Goal: Task Accomplishment & Management: Complete application form

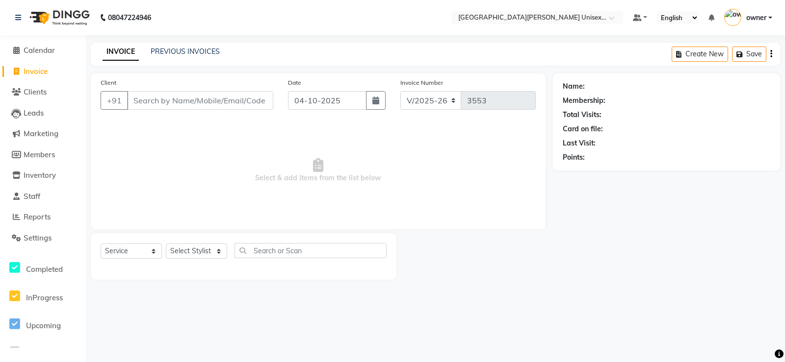
select select "7055"
select select "service"
click at [188, 248] on select "Select Stylist anjali [PERSON_NAME] [PERSON_NAME] [PERSON_NAME] [PERSON_NAME] […" at bounding box center [196, 251] width 61 height 15
select select "58739"
click at [166, 244] on select "Select Stylist anjali [PERSON_NAME] [PERSON_NAME] [PERSON_NAME] [PERSON_NAME] […" at bounding box center [196, 251] width 61 height 15
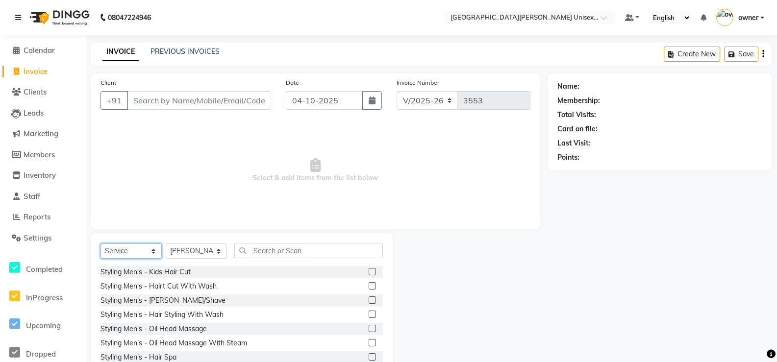
click at [155, 251] on select "Select Service Product Membership Package Voucher Prepaid Gift Card" at bounding box center [131, 251] width 61 height 15
click at [262, 250] on input "text" at bounding box center [308, 250] width 149 height 15
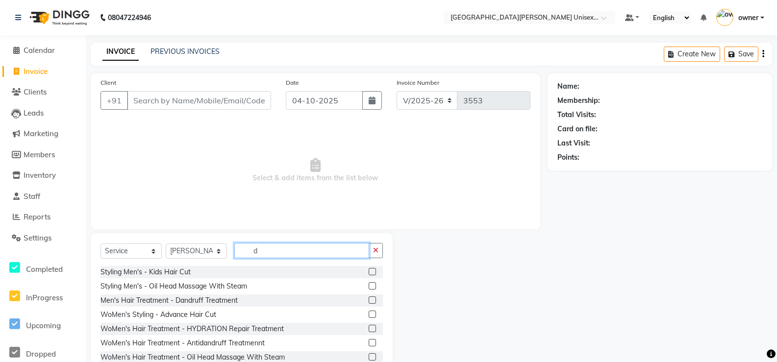
type input "d"
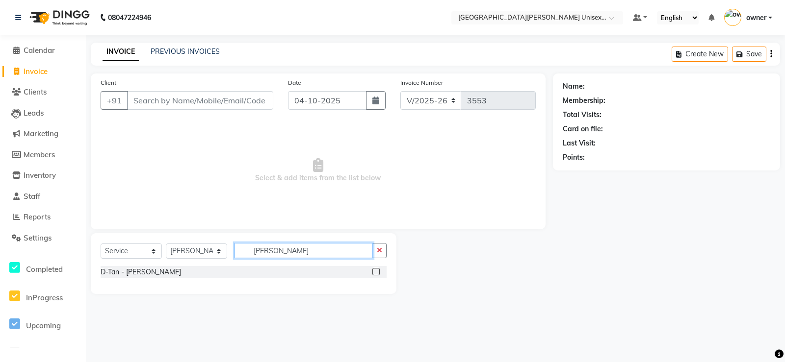
type input "[PERSON_NAME]"
click at [363, 268] on div "D-Tan - [PERSON_NAME]" at bounding box center [244, 272] width 286 height 12
click at [375, 271] on label at bounding box center [375, 271] width 7 height 7
click at [375, 271] on input "checkbox" at bounding box center [375, 272] width 6 height 6
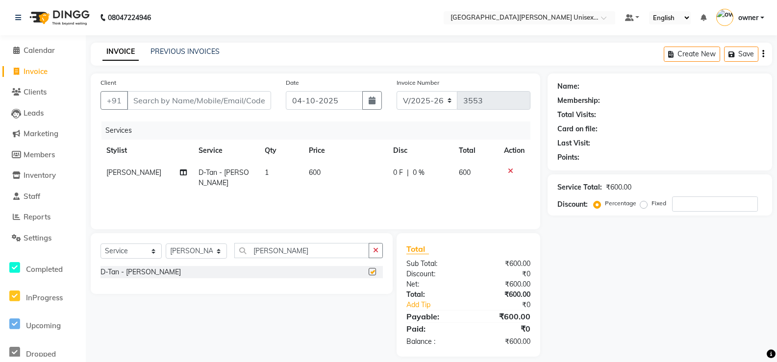
checkbox input "false"
click at [290, 254] on input "[PERSON_NAME]" at bounding box center [301, 250] width 135 height 15
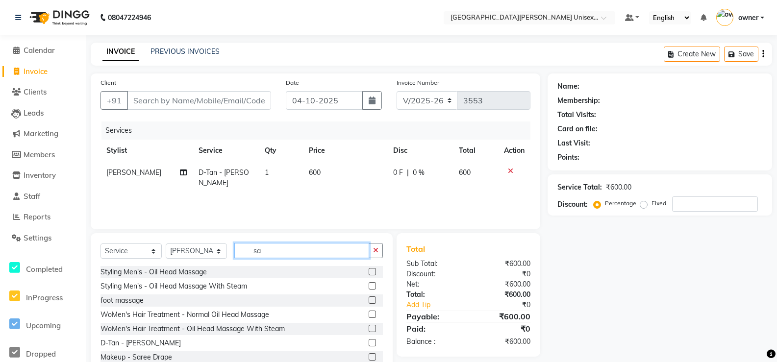
type input "s"
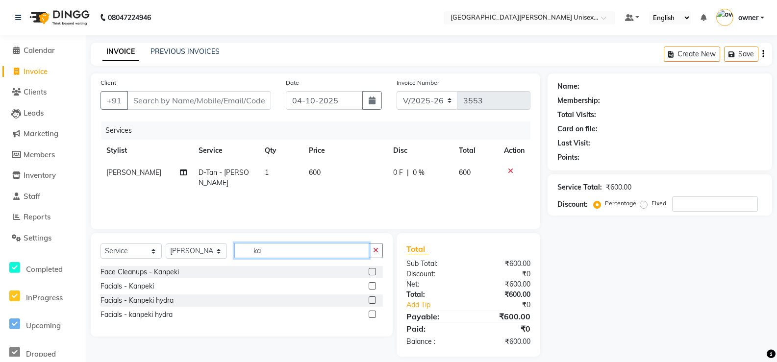
type input "k"
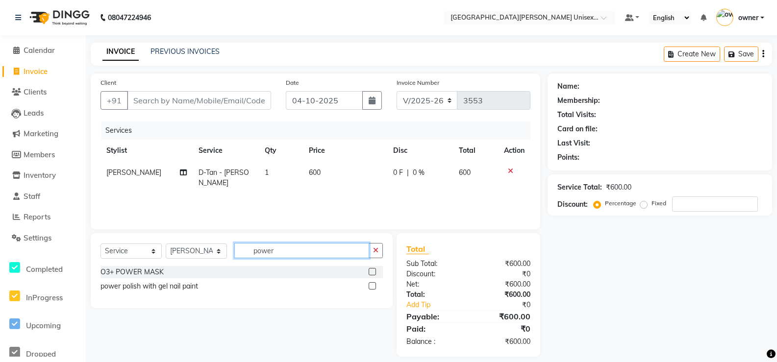
type input "power"
click at [376, 271] on label at bounding box center [372, 271] width 7 height 7
click at [375, 271] on input "checkbox" at bounding box center [372, 272] width 6 height 6
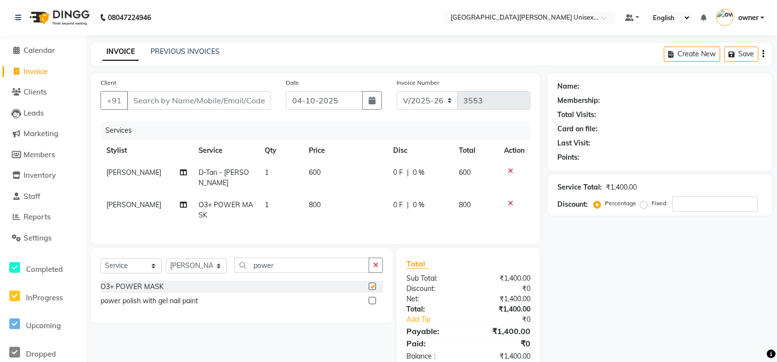
checkbox input "false"
click at [202, 199] on td "O3+ POWER MASK" at bounding box center [226, 210] width 66 height 32
select select "58739"
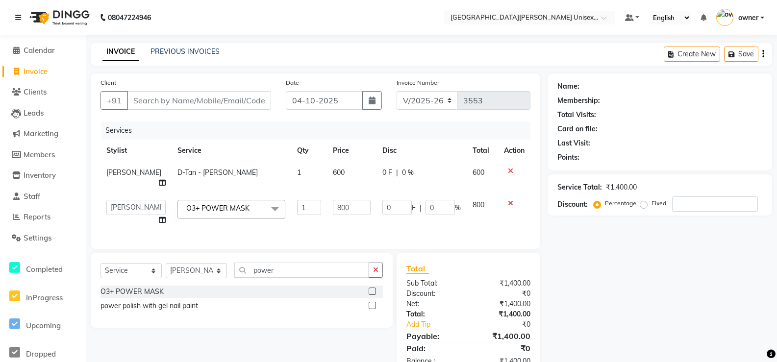
click at [344, 223] on td "800" at bounding box center [351, 212] width 49 height 37
click at [347, 211] on input "800" at bounding box center [351, 207] width 37 height 15
type input "8"
type input "1200"
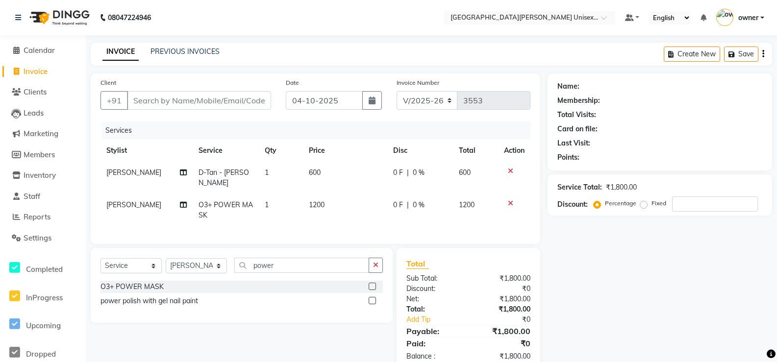
click at [271, 234] on div "Services Stylist Service Qty Price Disc Total Action [PERSON_NAME] [PERSON_NAME…" at bounding box center [316, 178] width 430 height 113
click at [197, 272] on select "Select Stylist anjali [PERSON_NAME] [PERSON_NAME] [PERSON_NAME] [PERSON_NAME] […" at bounding box center [196, 265] width 61 height 15
select select "63843"
click at [166, 266] on select "Select Stylist anjali [PERSON_NAME] [PERSON_NAME] [PERSON_NAME] [PERSON_NAME] […" at bounding box center [196, 265] width 61 height 15
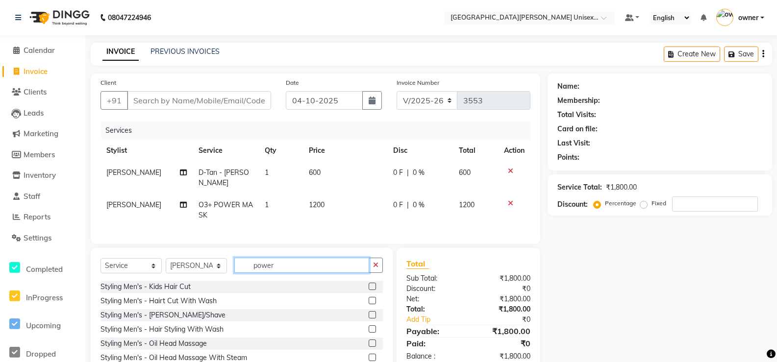
click at [294, 273] on input "power" at bounding box center [301, 265] width 135 height 15
type input "p"
type input "wash"
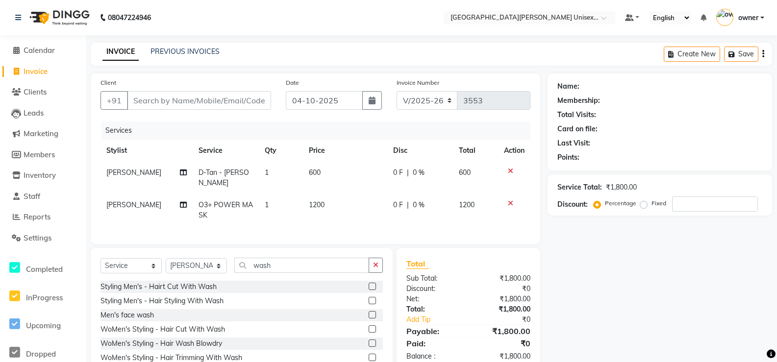
click at [369, 347] on div at bounding box center [376, 344] width 14 height 12
click at [369, 347] on label at bounding box center [372, 343] width 7 height 7
click at [369, 347] on input "checkbox" at bounding box center [372, 344] width 6 height 6
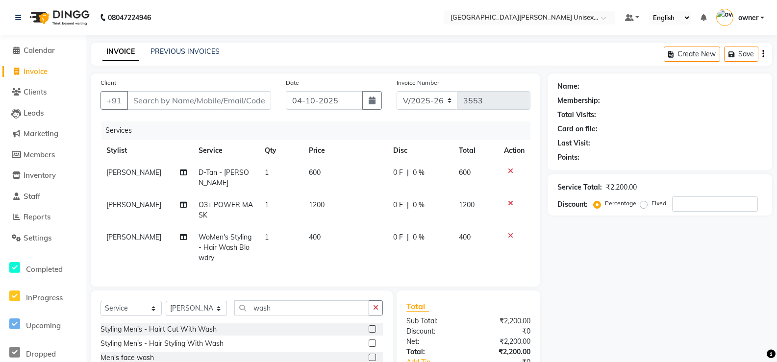
checkbox input "false"
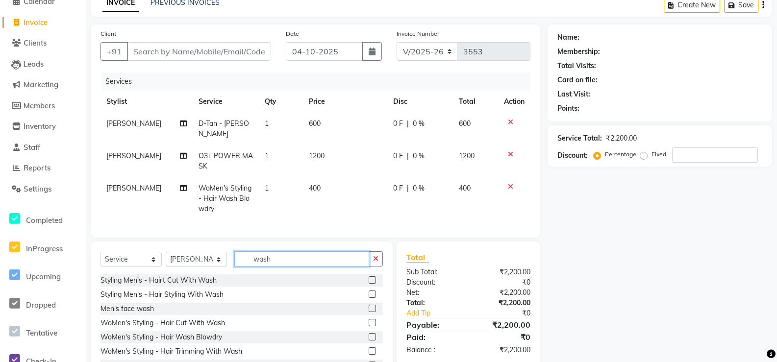
click at [286, 266] on input "wash" at bounding box center [301, 259] width 135 height 15
type input "w"
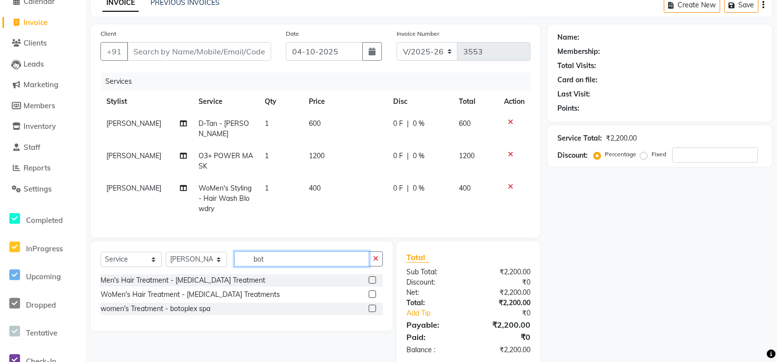
type input "bot"
click at [375, 284] on label at bounding box center [372, 280] width 7 height 7
click at [375, 284] on input "checkbox" at bounding box center [372, 281] width 6 height 6
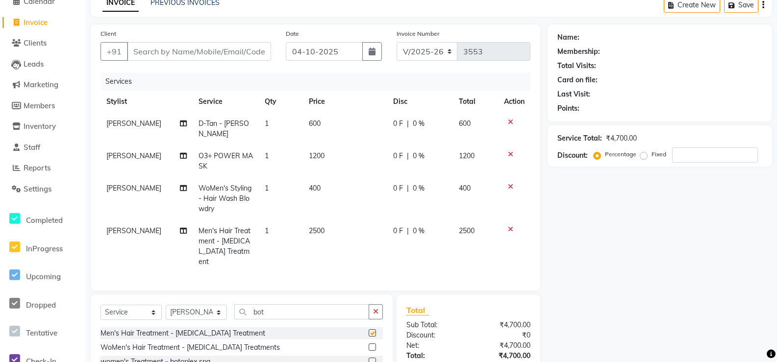
checkbox input "false"
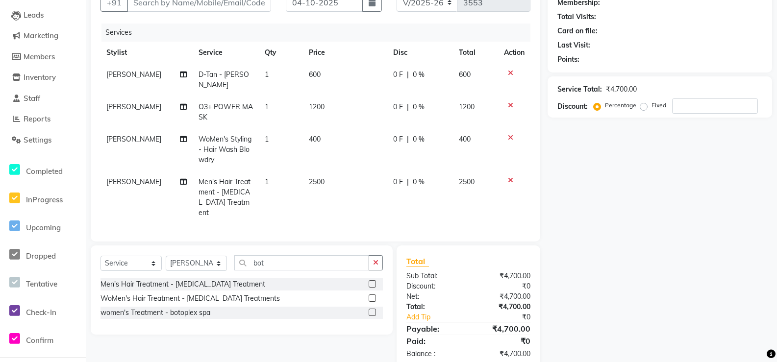
click at [371, 295] on label at bounding box center [372, 298] width 7 height 7
click at [371, 296] on input "checkbox" at bounding box center [372, 299] width 6 height 6
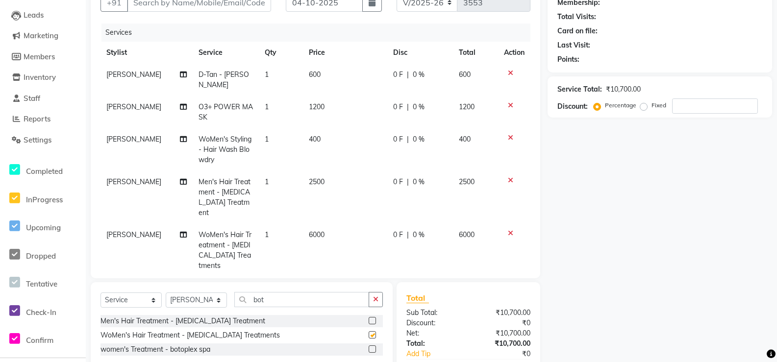
checkbox input "false"
click at [330, 183] on td "2500" at bounding box center [345, 197] width 84 height 53
select select "63843"
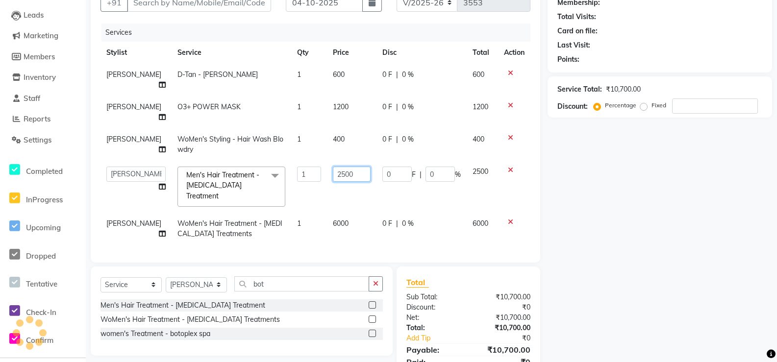
click at [350, 167] on input "2500" at bounding box center [351, 174] width 37 height 15
type input "2"
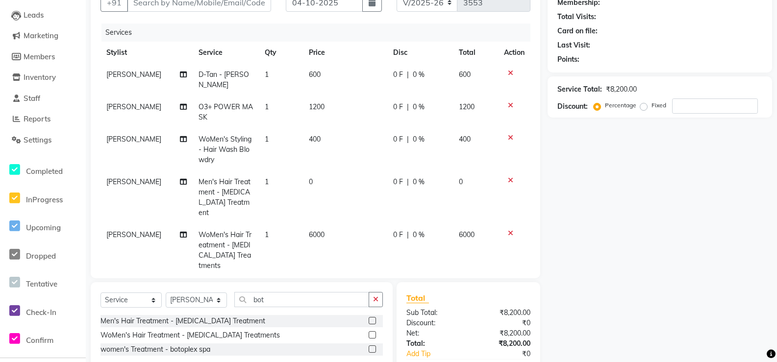
click at [511, 169] on tbody "[PERSON_NAME] [PERSON_NAME] - [PERSON_NAME] 1 600 0 F | 0 % 600 [PERSON_NAME] O…" at bounding box center [316, 170] width 430 height 213
click at [393, 230] on span "0 F" at bounding box center [398, 235] width 10 height 10
select select "63843"
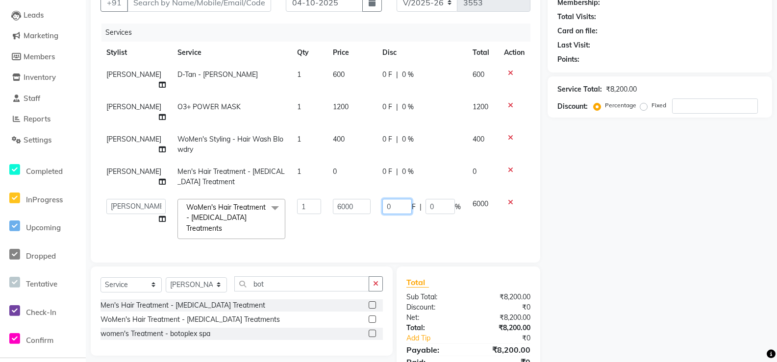
click at [395, 203] on input "0" at bounding box center [397, 206] width 29 height 15
type input "2"
type input "1000"
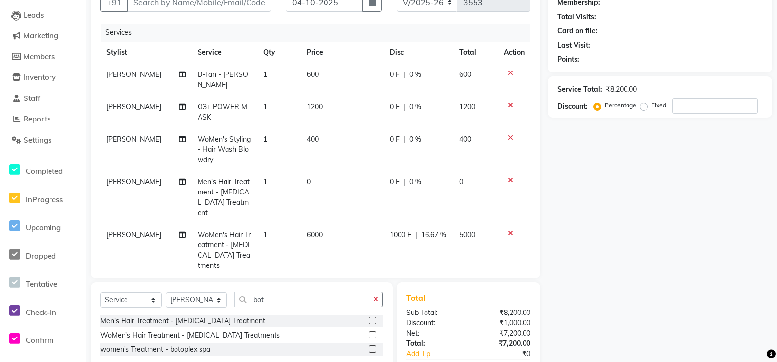
click at [411, 224] on td "1000 F | 16.67 %" at bounding box center [419, 250] width 70 height 53
select select "63843"
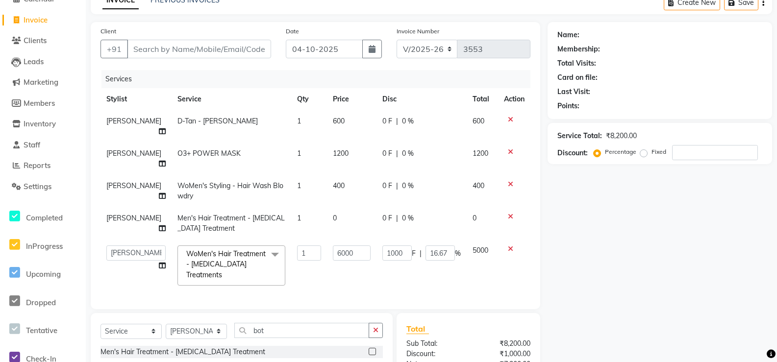
scroll to position [0, 0]
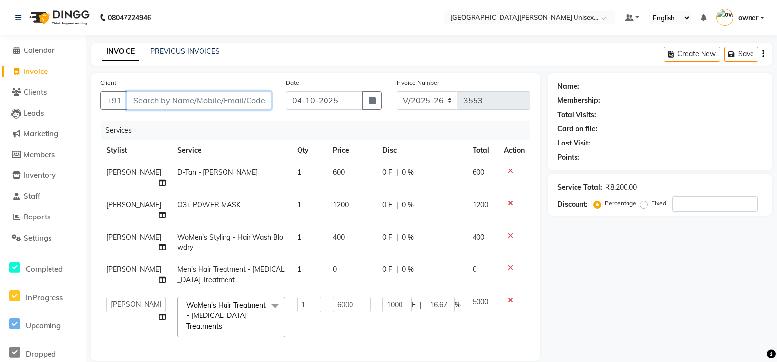
click at [157, 105] on input "Client" at bounding box center [199, 100] width 144 height 19
type input "9"
type input "0"
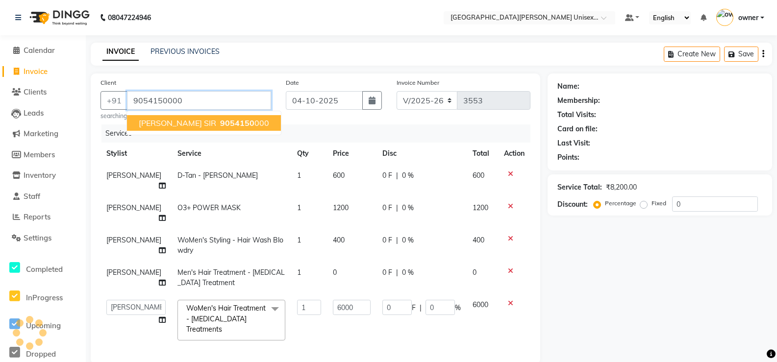
type input "9054150000"
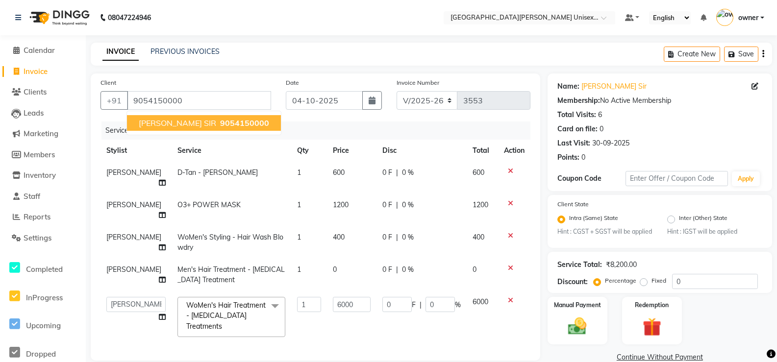
click at [220, 122] on span "9054150000" at bounding box center [244, 123] width 49 height 10
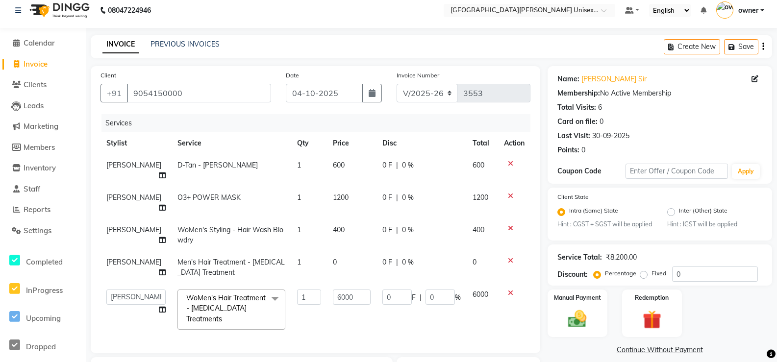
scroll to position [138, 0]
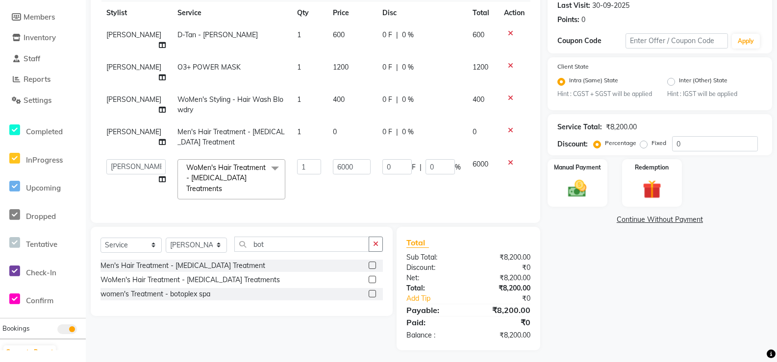
click at [586, 264] on div "Name: [PERSON_NAME] Sir Membership: No Active Membership Total Visits: 6 Card o…" at bounding box center [664, 143] width 232 height 415
click at [474, 197] on div "Services Stylist Service Qty Price Disc Total Action [PERSON_NAME] [PERSON_NAME…" at bounding box center [316, 99] width 430 height 230
click at [361, 164] on input "6000" at bounding box center [351, 166] width 37 height 15
type input "6"
type input "6000"
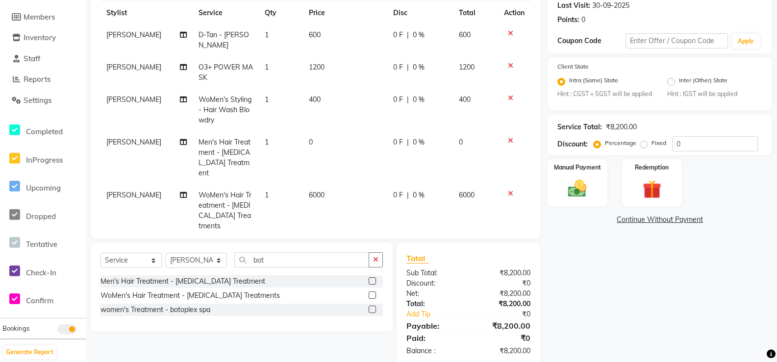
click at [393, 190] on span "0 F" at bounding box center [398, 195] width 10 height 10
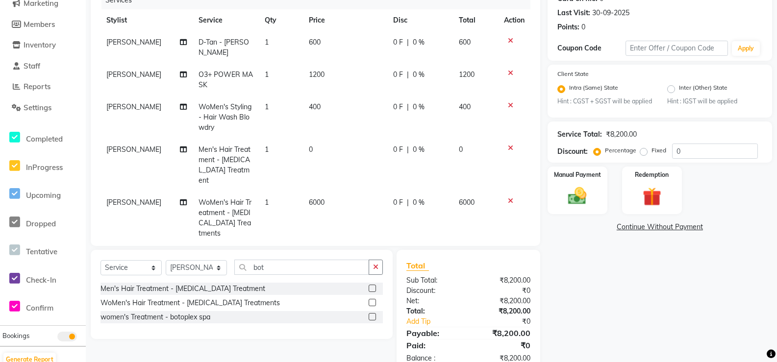
select select "63843"
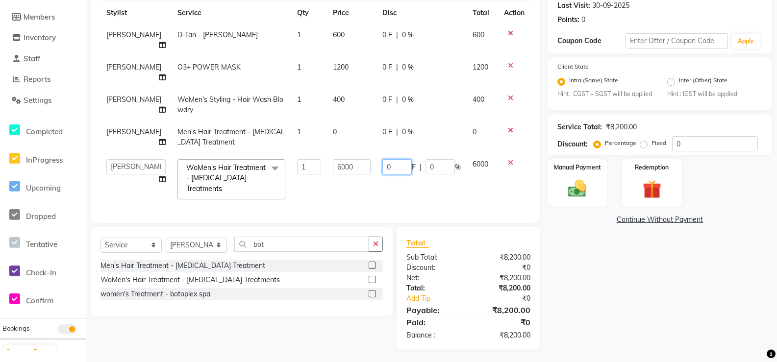
click at [397, 168] on input "0" at bounding box center [397, 166] width 29 height 15
type input "1000"
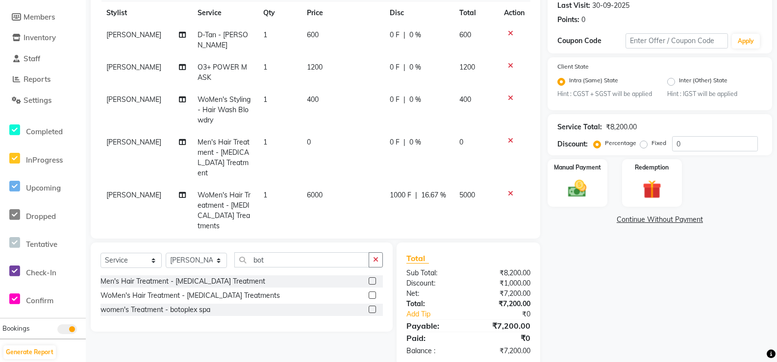
click at [392, 185] on td "1000 F | 16.67 %" at bounding box center [419, 210] width 70 height 53
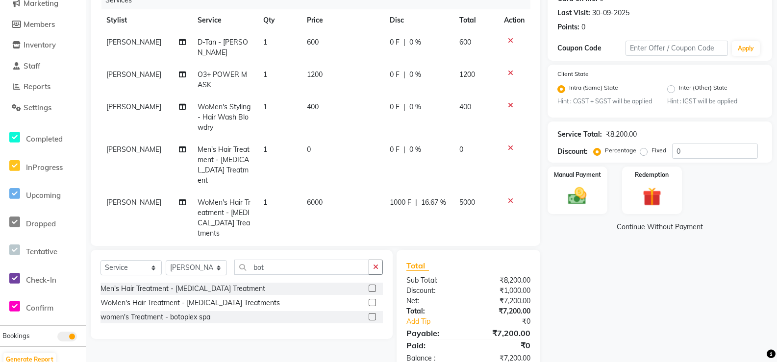
select select "63843"
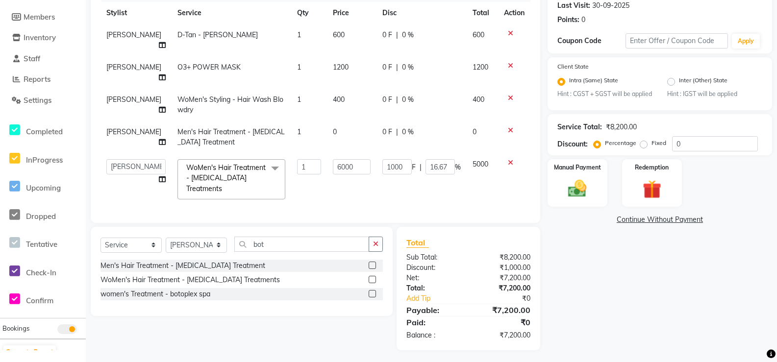
click at [512, 132] on icon at bounding box center [510, 130] width 5 height 7
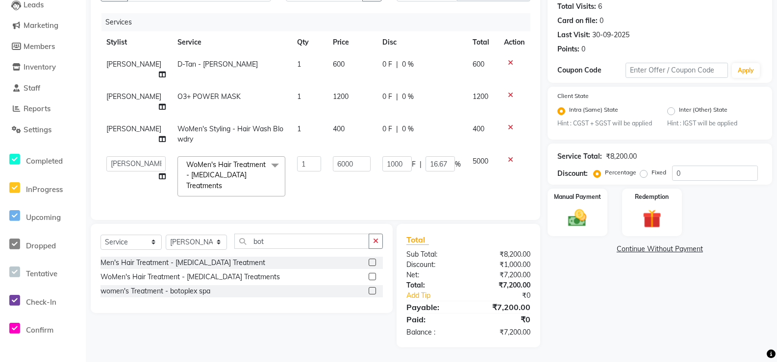
scroll to position [105, 0]
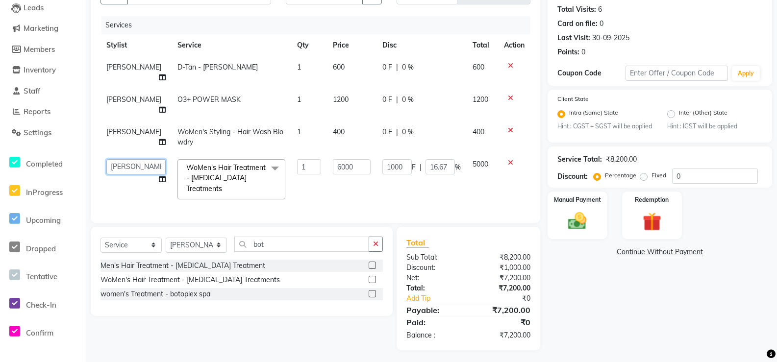
click at [143, 168] on select "anjali [PERSON_NAME] [PERSON_NAME] [PERSON_NAME] [PERSON_NAME] [PERSON_NAME] [P…" at bounding box center [135, 166] width 59 height 15
select select "61129"
click at [159, 179] on icon at bounding box center [162, 179] width 7 height 7
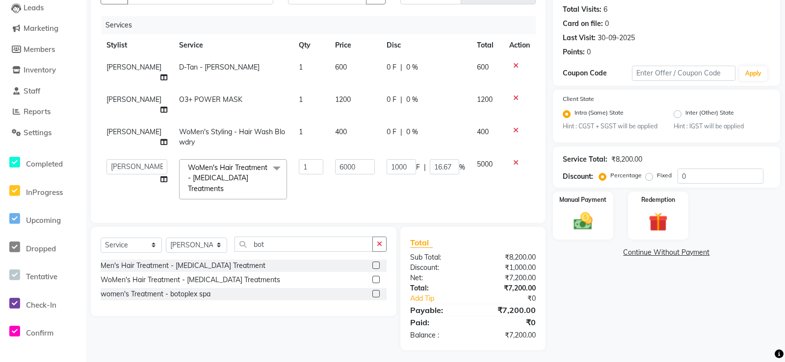
select select "61129"
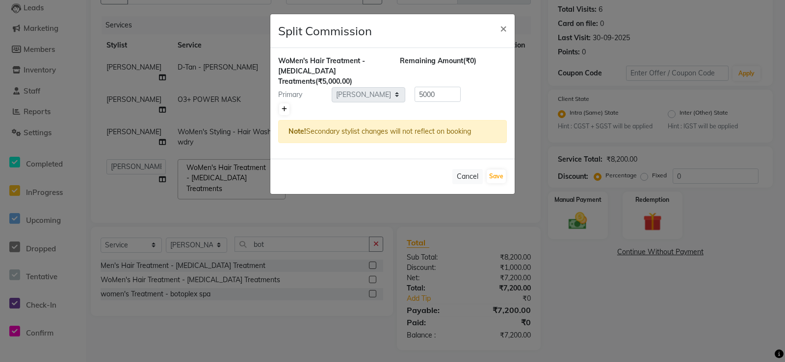
click at [284, 106] on icon at bounding box center [284, 109] width 5 height 6
type input "2500"
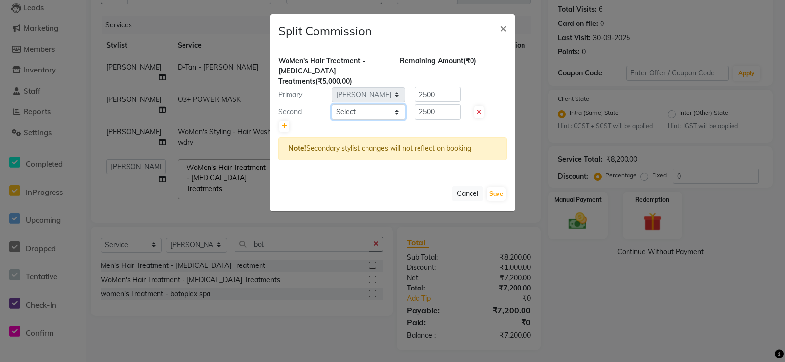
click at [399, 104] on select "Select [PERSON_NAME] [PERSON_NAME] styler [PERSON_NAME] [PERSON_NAME] [PERSON_N…" at bounding box center [369, 111] width 74 height 15
select select "58723"
click at [332, 104] on select "Select [PERSON_NAME] [PERSON_NAME] styler [PERSON_NAME] [PERSON_NAME] [PERSON_N…" at bounding box center [369, 111] width 74 height 15
click at [492, 187] on button "Save" at bounding box center [495, 194] width 19 height 14
select select "Select"
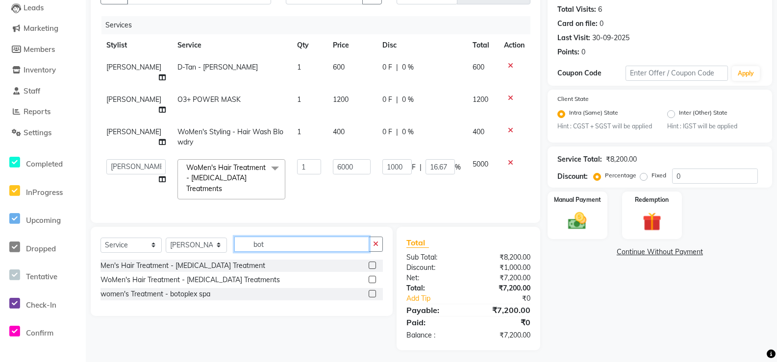
click at [278, 240] on input "bot" at bounding box center [301, 244] width 135 height 15
type input "b"
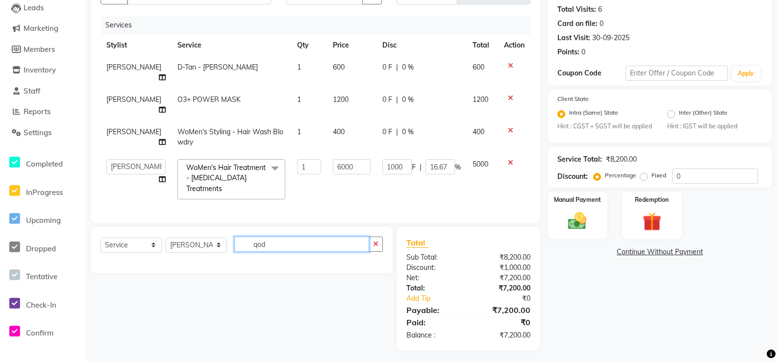
type input "qod"
click at [186, 245] on select "Select Stylist anjali [PERSON_NAME] [PERSON_NAME] [PERSON_NAME] [PERSON_NAME] […" at bounding box center [196, 245] width 61 height 15
select select "61129"
click at [166, 238] on select "Select Stylist anjali [PERSON_NAME] [PERSON_NAME] [PERSON_NAME] [PERSON_NAME] […" at bounding box center [196, 245] width 61 height 15
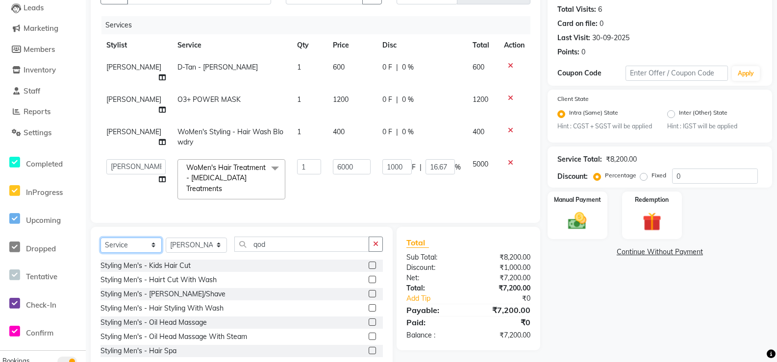
click at [142, 239] on select "Select Service Product Membership Package Voucher Prepaid Gift Card" at bounding box center [131, 245] width 61 height 15
select select "product"
click at [101, 238] on select "Select Service Product Membership Package Voucher Prepaid Gift Card" at bounding box center [131, 245] width 61 height 15
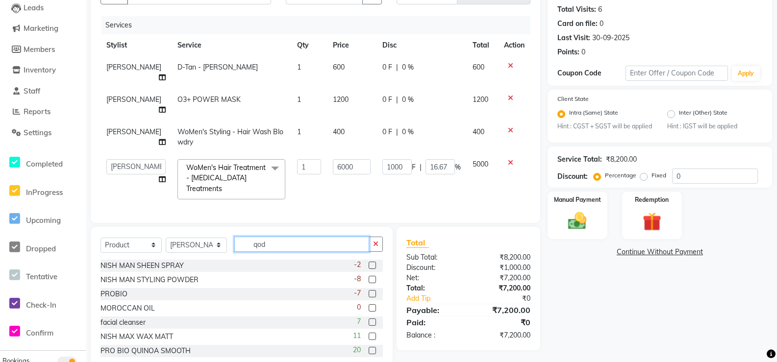
click at [308, 240] on input "qod" at bounding box center [301, 244] width 135 height 15
type input "q"
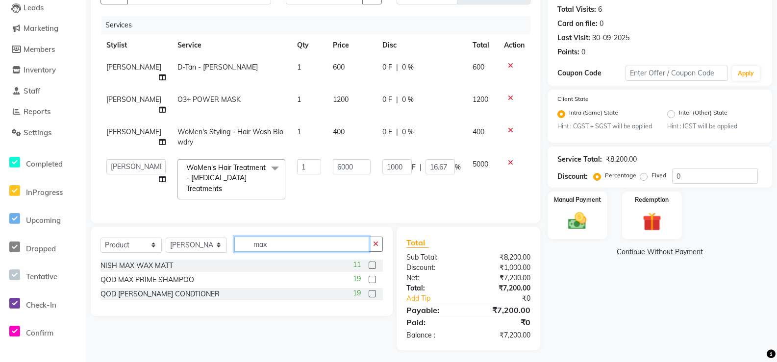
type input "max"
click at [370, 276] on label at bounding box center [372, 279] width 7 height 7
click at [370, 277] on input "checkbox" at bounding box center [372, 280] width 6 height 6
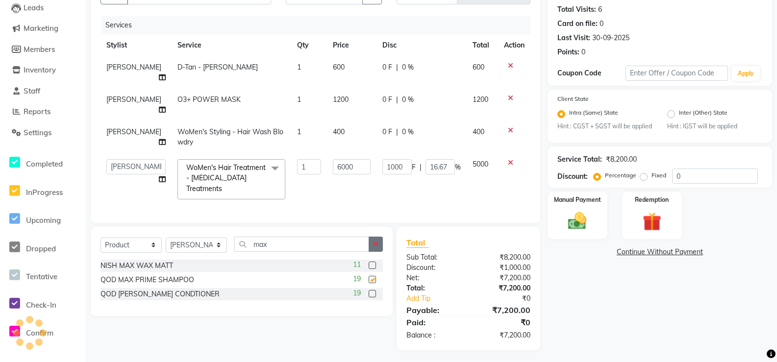
checkbox input "false"
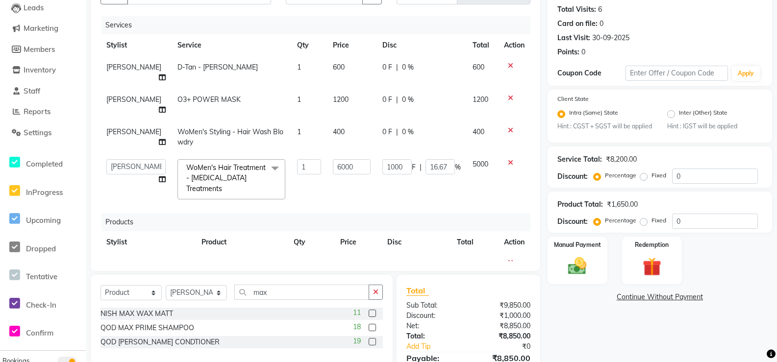
scroll to position [154, 0]
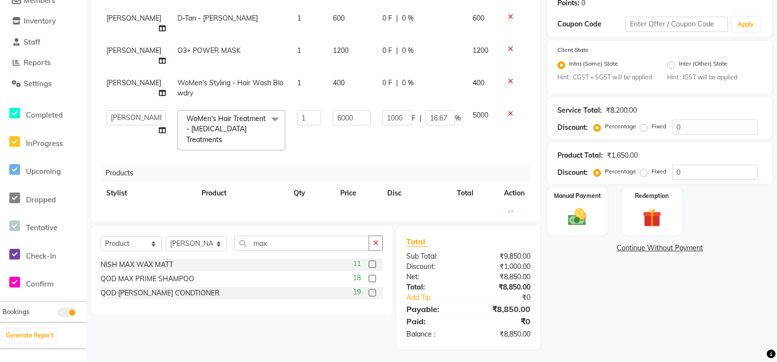
click at [371, 291] on label at bounding box center [372, 292] width 7 height 7
click at [371, 291] on input "checkbox" at bounding box center [372, 293] width 6 height 6
checkbox input "false"
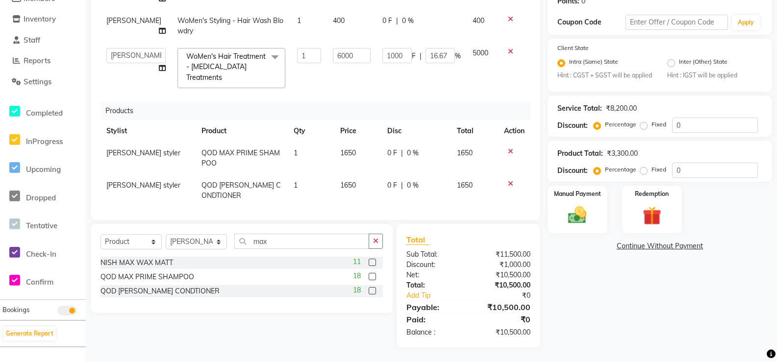
scroll to position [62, 0]
click at [593, 221] on img at bounding box center [577, 216] width 31 height 22
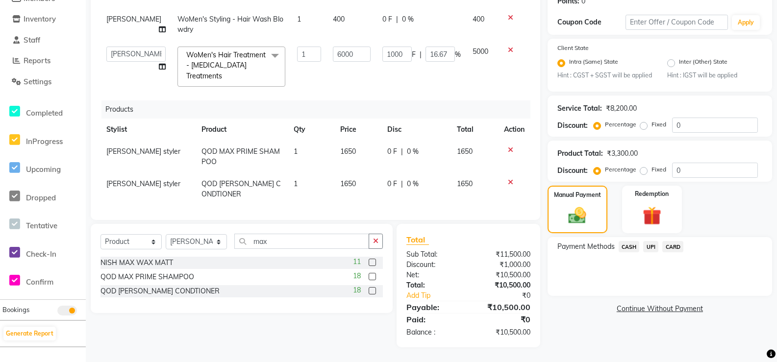
click at [634, 253] on span "CASH" at bounding box center [629, 246] width 21 height 11
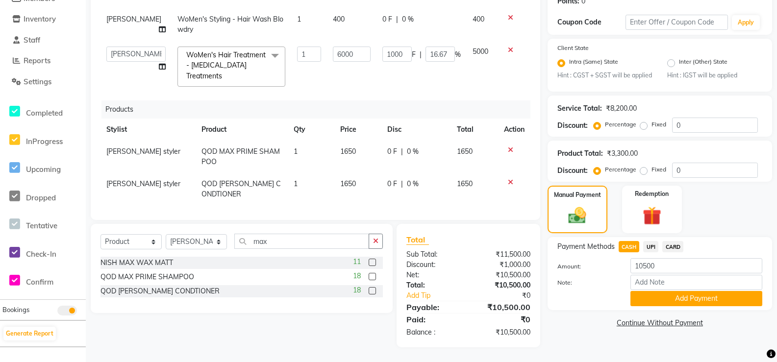
click at [650, 253] on span "UPI" at bounding box center [650, 246] width 15 height 11
click at [634, 253] on span "CASH" at bounding box center [629, 246] width 21 height 11
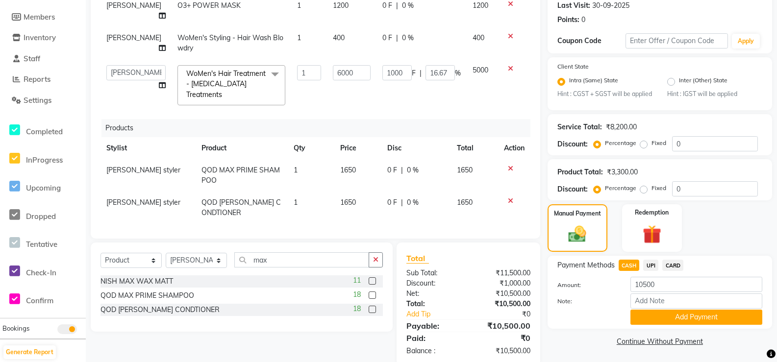
scroll to position [156, 0]
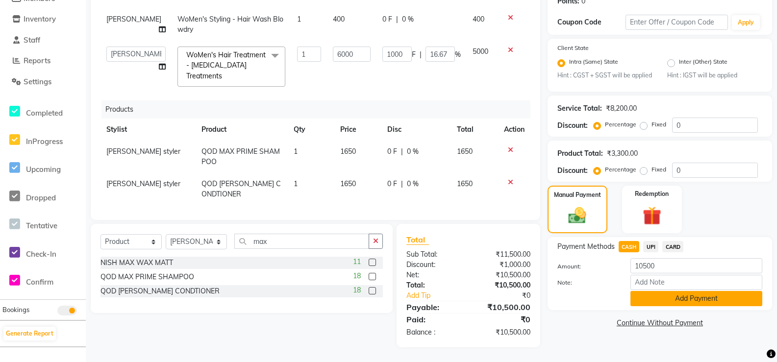
click at [675, 307] on button "Add Payment" at bounding box center [697, 298] width 132 height 15
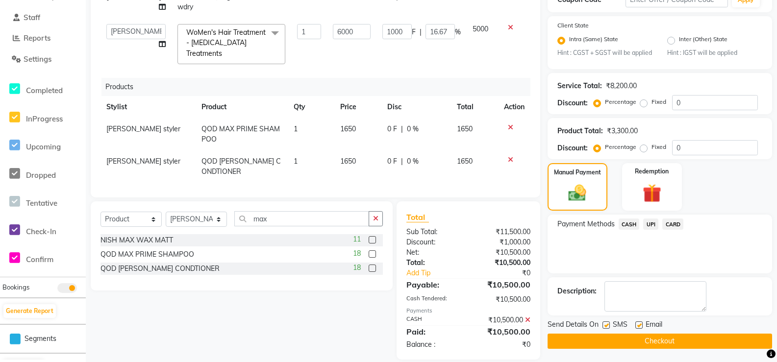
scroll to position [191, 0]
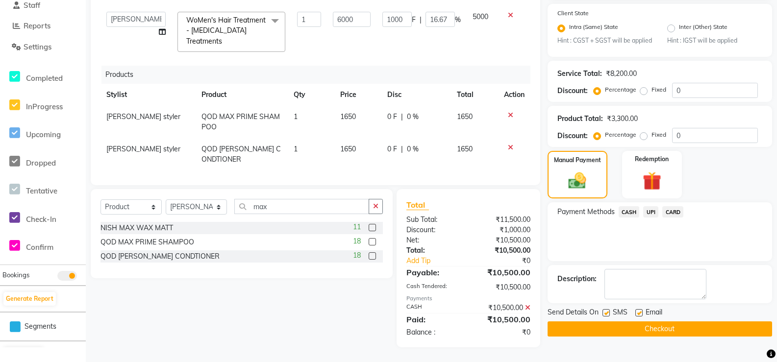
click at [530, 307] on icon at bounding box center [527, 308] width 5 height 7
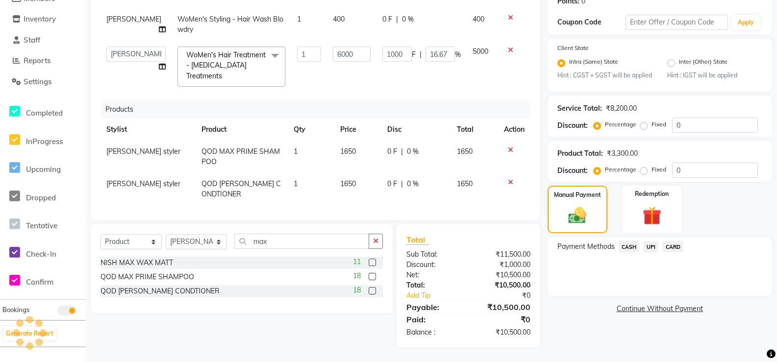
scroll to position [156, 0]
click at [654, 253] on span "UPI" at bounding box center [650, 246] width 15 height 11
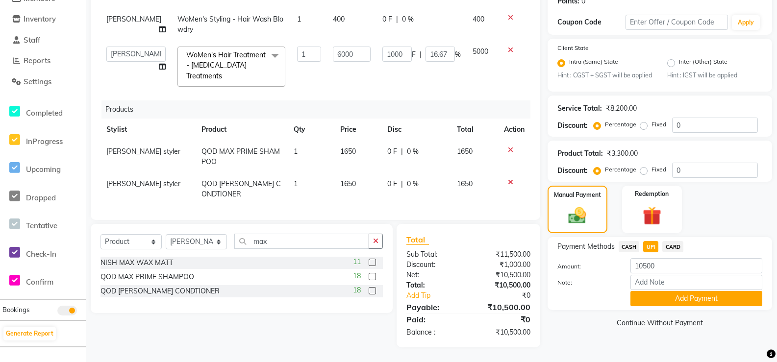
click at [636, 252] on span "CASH" at bounding box center [629, 246] width 21 height 11
click at [652, 253] on span "UPI" at bounding box center [650, 246] width 15 height 11
click at [676, 304] on button "Add Payment" at bounding box center [697, 298] width 132 height 15
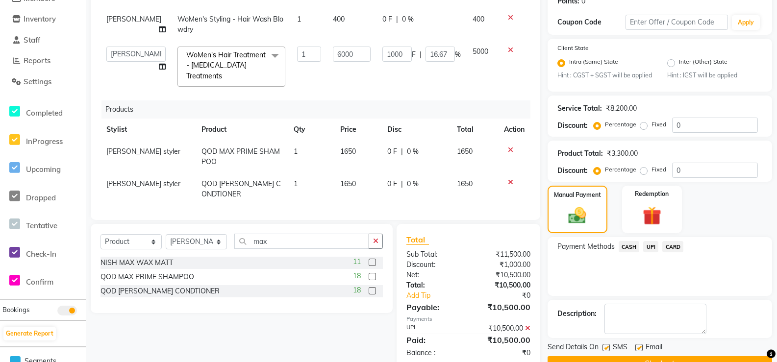
scroll to position [190, 0]
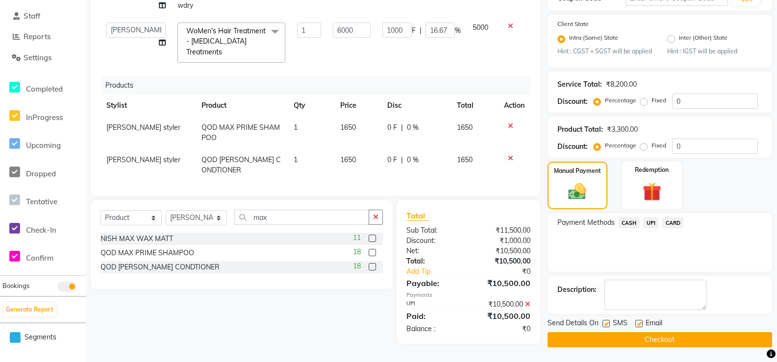
click at [668, 343] on button "Checkout" at bounding box center [660, 340] width 225 height 15
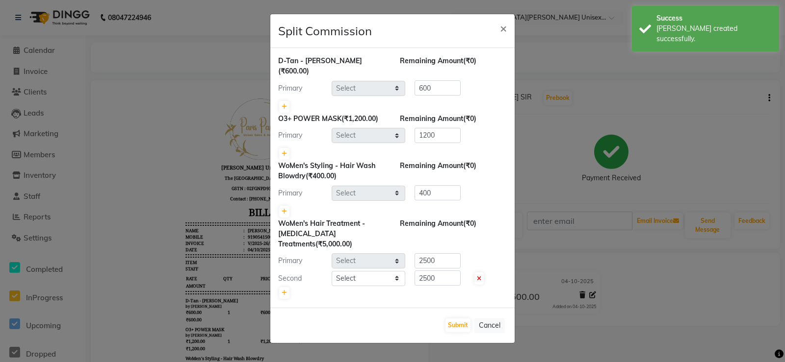
select select "58739"
select select "63843"
select select "61129"
select select "58723"
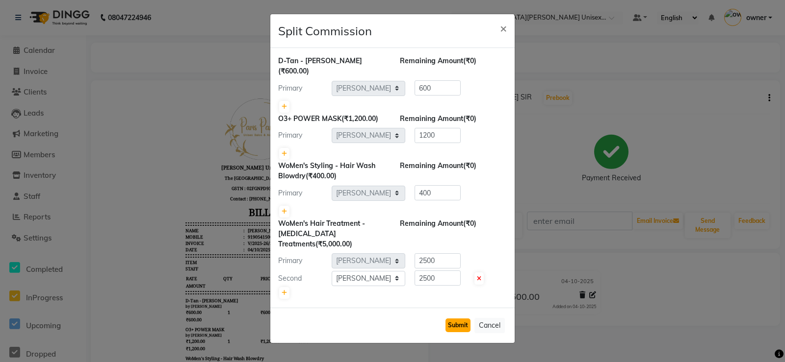
click at [453, 319] on button "Submit" at bounding box center [457, 326] width 25 height 14
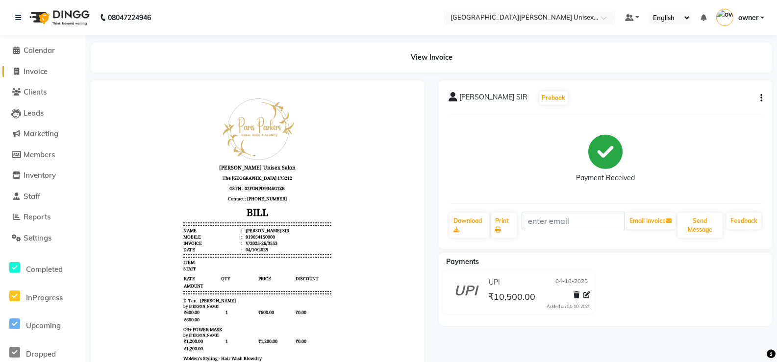
click at [40, 76] on span "Invoice" at bounding box center [36, 71] width 24 height 9
select select "service"
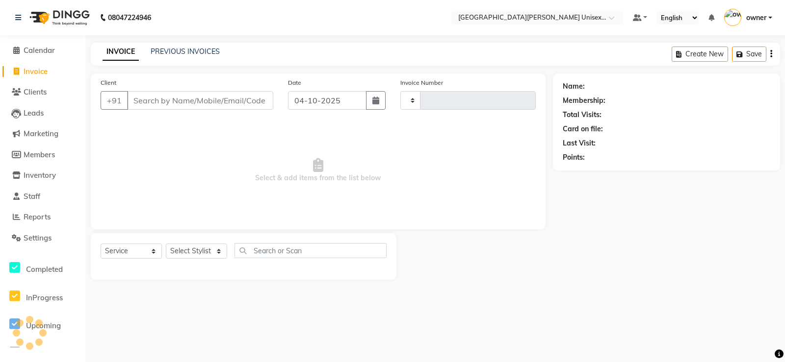
type input "3554"
select select "7055"
drag, startPoint x: 189, startPoint y: 102, endPoint x: 176, endPoint y: 96, distance: 15.1
click at [189, 102] on input "Client" at bounding box center [200, 100] width 146 height 19
click at [247, 100] on input "Client" at bounding box center [200, 100] width 146 height 19
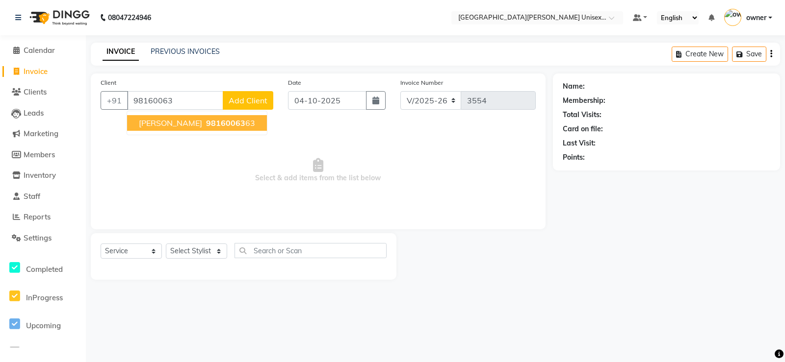
click at [213, 125] on span "98160063" at bounding box center [225, 123] width 39 height 10
type input "9816006363"
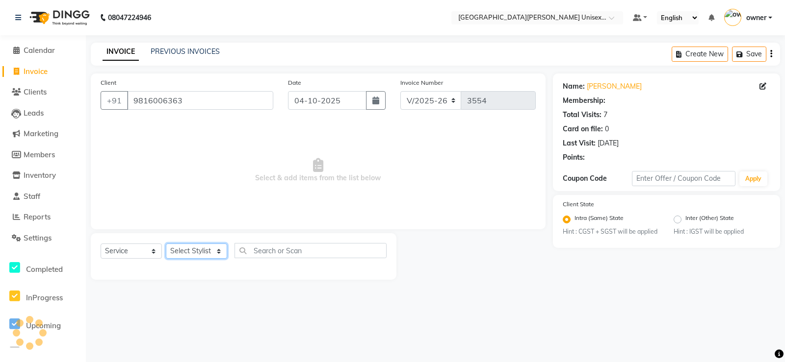
click at [192, 250] on select "Select Stylist anjali [PERSON_NAME] [PERSON_NAME] [PERSON_NAME] [PERSON_NAME] […" at bounding box center [196, 251] width 61 height 15
select select "80028"
click at [166, 244] on select "Select Stylist anjali [PERSON_NAME] [PERSON_NAME] [PERSON_NAME] [PERSON_NAME] […" at bounding box center [196, 251] width 61 height 15
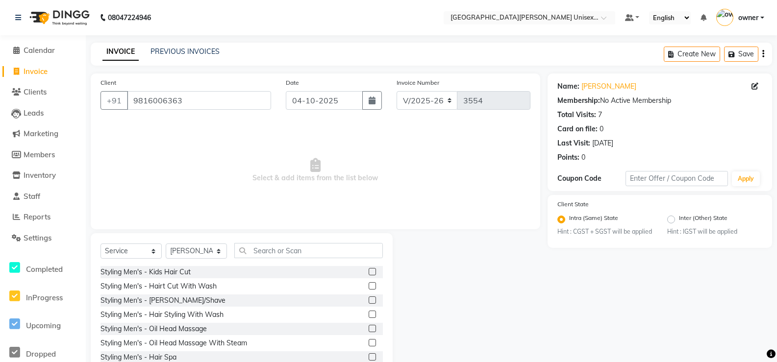
click at [224, 283] on div "Styling Men's - Hairt Cut With Wash" at bounding box center [242, 287] width 282 height 12
click at [369, 284] on label at bounding box center [372, 285] width 7 height 7
click at [369, 284] on input "checkbox" at bounding box center [372, 286] width 6 height 6
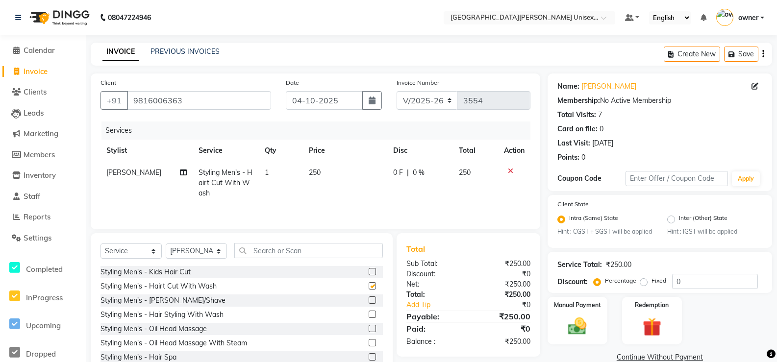
checkbox input "false"
click at [369, 301] on label at bounding box center [372, 300] width 7 height 7
click at [369, 301] on input "checkbox" at bounding box center [372, 301] width 6 height 6
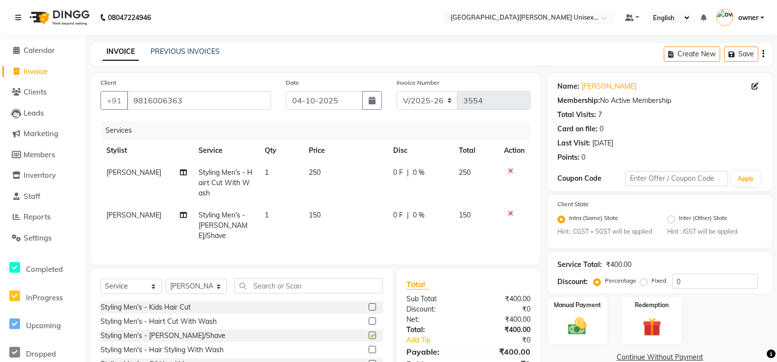
checkbox input "false"
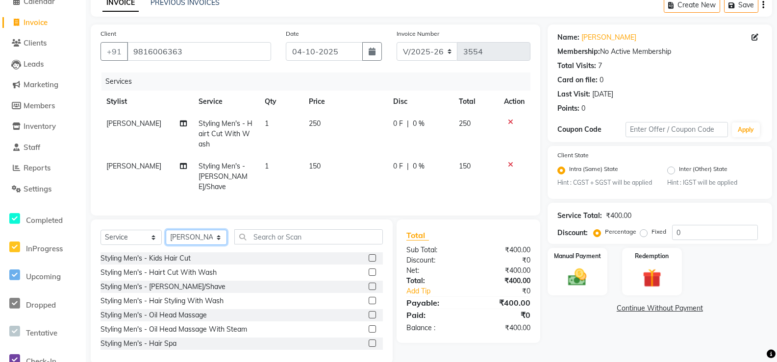
click at [205, 230] on select "Select Stylist anjali [PERSON_NAME] [PERSON_NAME] [PERSON_NAME] [PERSON_NAME] […" at bounding box center [196, 237] width 61 height 15
select select "86130"
click at [166, 230] on select "Select Stylist anjali [PERSON_NAME] [PERSON_NAME] [PERSON_NAME] [PERSON_NAME] […" at bounding box center [196, 237] width 61 height 15
click at [369, 271] on label at bounding box center [372, 272] width 7 height 7
click at [369, 271] on input "checkbox" at bounding box center [372, 273] width 6 height 6
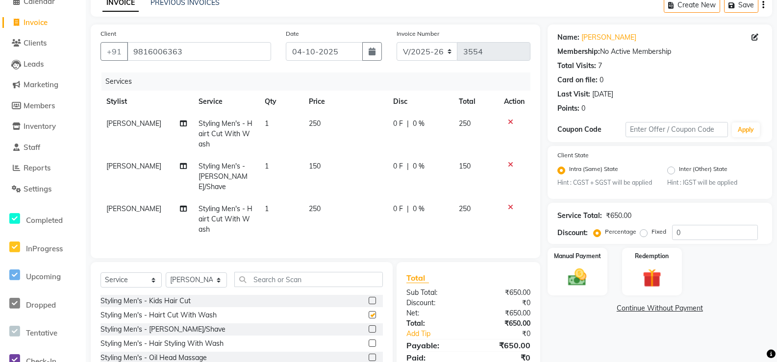
checkbox input "false"
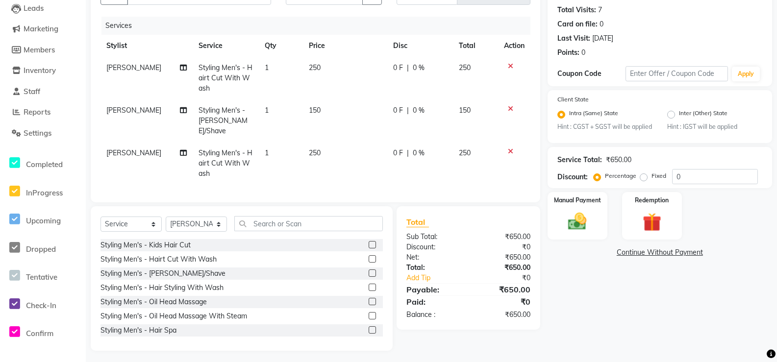
scroll to position [105, 0]
click at [558, 316] on div "Name: [PERSON_NAME] Membership: No Active Membership Total Visits: 7 Card on fi…" at bounding box center [664, 159] width 232 height 383
click at [589, 227] on img at bounding box center [577, 221] width 31 height 22
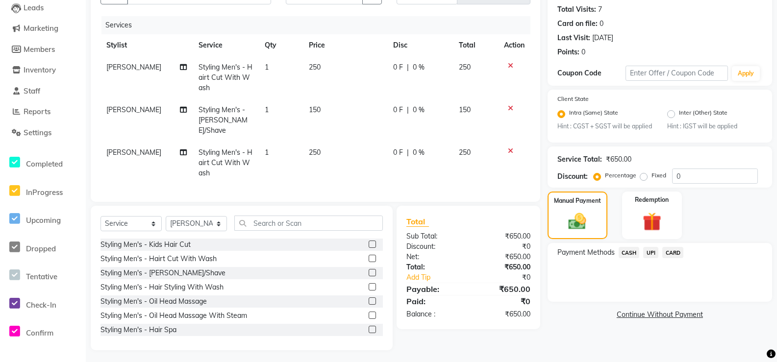
click at [651, 258] on span "UPI" at bounding box center [650, 252] width 15 height 11
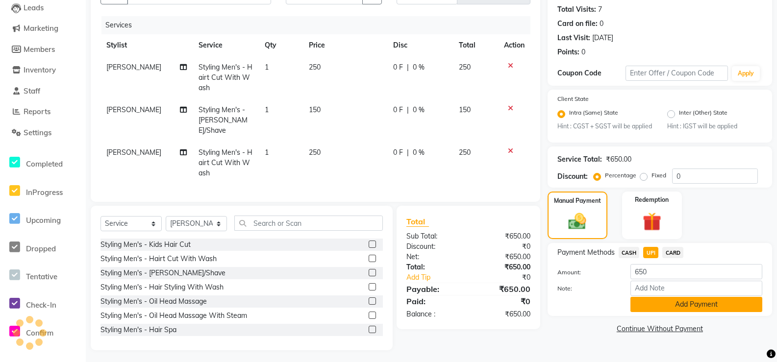
click at [676, 311] on button "Add Payment" at bounding box center [697, 304] width 132 height 15
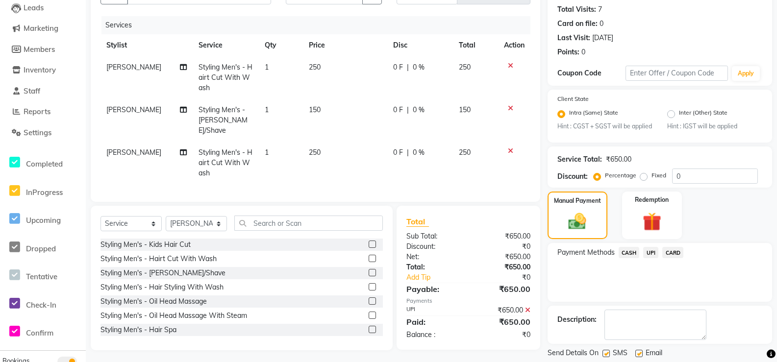
scroll to position [145, 0]
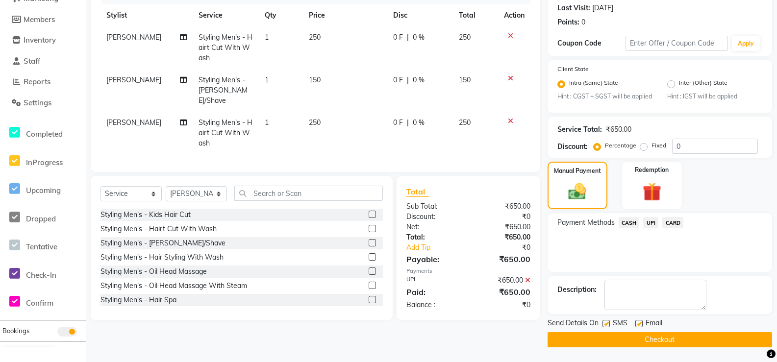
click at [670, 340] on button "Checkout" at bounding box center [660, 340] width 225 height 15
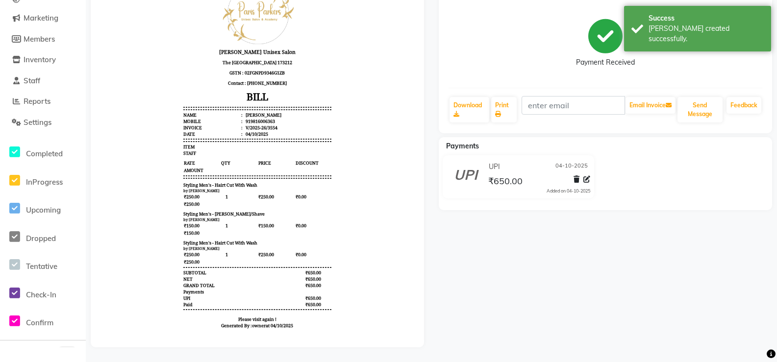
scroll to position [123, 0]
